Goal: Task Accomplishment & Management: Use online tool/utility

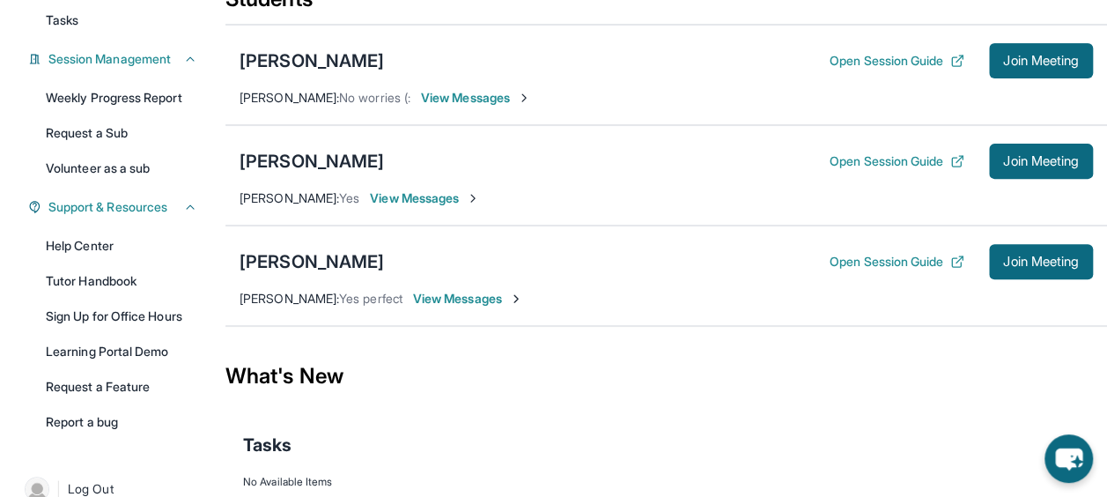
scroll to position [250, 0]
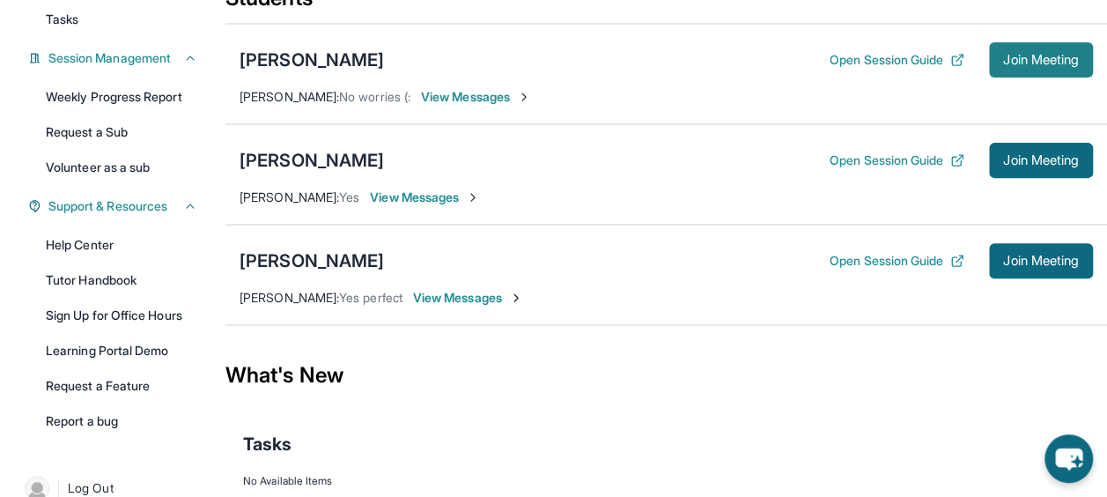
click at [1003, 59] on span "Join Meeting" at bounding box center [1041, 60] width 76 height 11
click at [375, 65] on div "[PERSON_NAME]" at bounding box center [311, 60] width 144 height 25
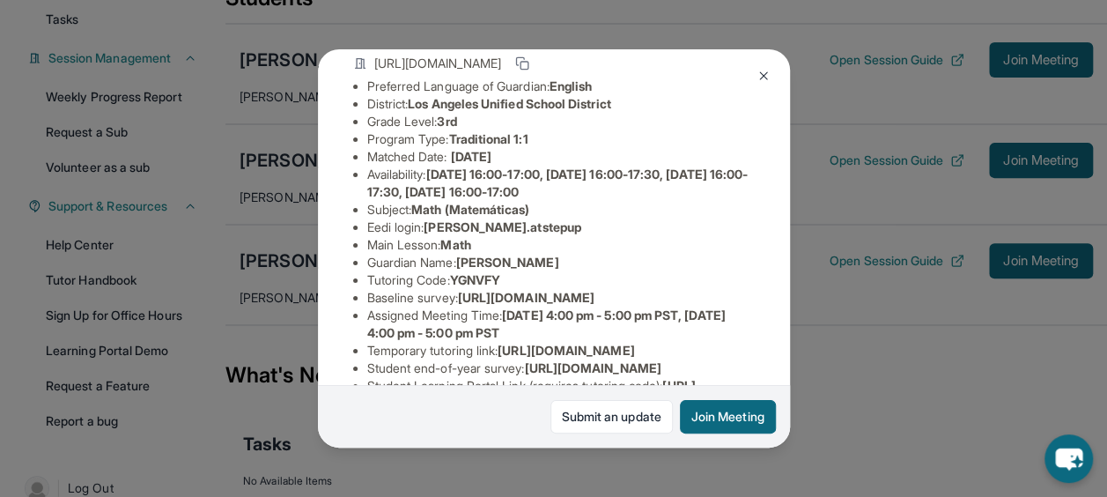
scroll to position [136, 0]
click at [496, 233] on span "[PERSON_NAME].atstepup" at bounding box center [503, 225] width 158 height 15
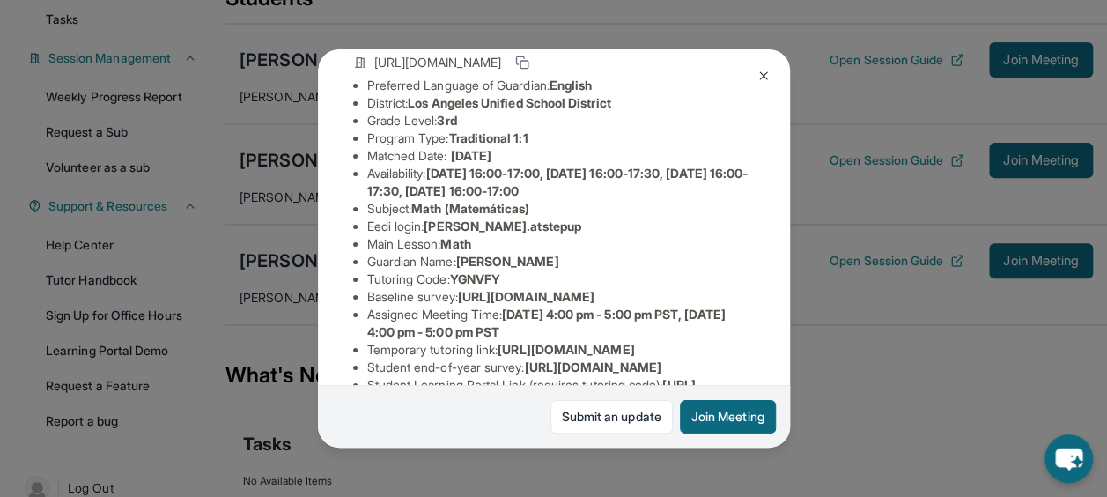
drag, startPoint x: 496, startPoint y: 240, endPoint x: 461, endPoint y: 243, distance: 35.3
click at [461, 233] on span "[PERSON_NAME].atstepup" at bounding box center [503, 225] width 158 height 15
drag, startPoint x: 461, startPoint y: 243, endPoint x: 446, endPoint y: 241, distance: 14.2
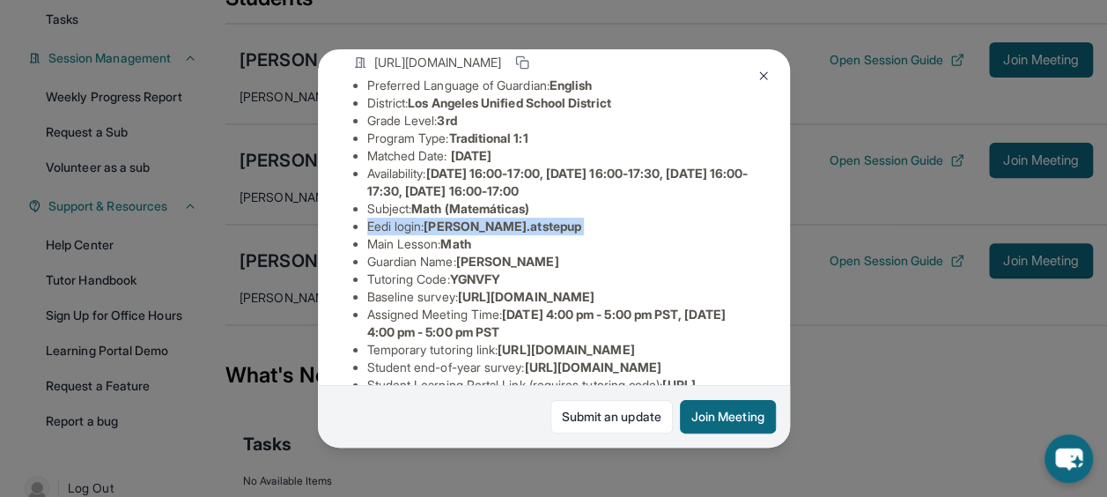
click at [446, 233] on span "[PERSON_NAME].atstepup" at bounding box center [503, 225] width 158 height 15
click at [438, 233] on span "[PERSON_NAME].atstepup" at bounding box center [503, 225] width 158 height 15
drag, startPoint x: 432, startPoint y: 241, endPoint x: 562, endPoint y: 243, distance: 129.4
click at [562, 235] on li "Eedi login : [PERSON_NAME].atstepup" at bounding box center [560, 226] width 387 height 18
copy span "[PERSON_NAME].atstepup"
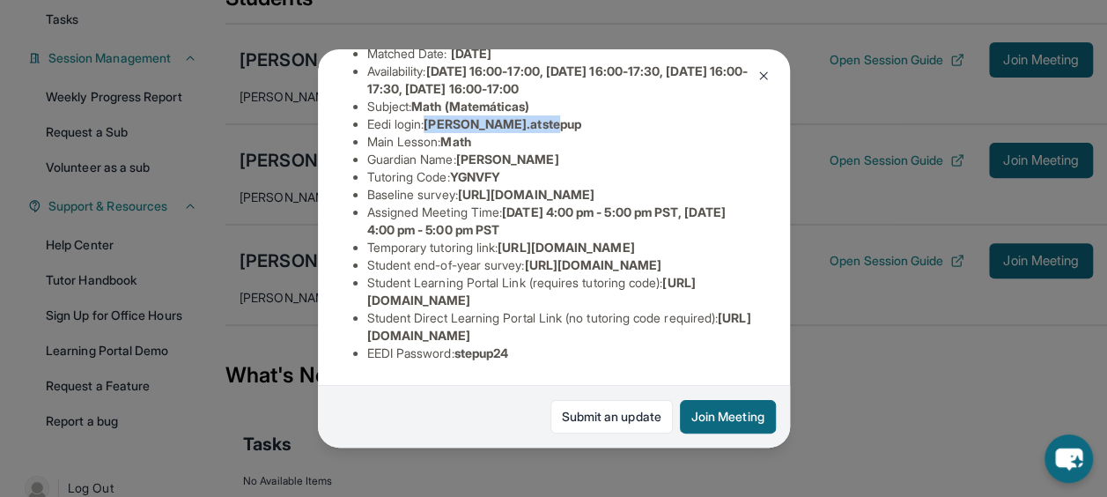
scroll to position [423, 0]
click at [495, 345] on span "stepup24" at bounding box center [481, 352] width 55 height 15
copy span "stepup24"
